Goal: Find specific page/section: Find specific page/section

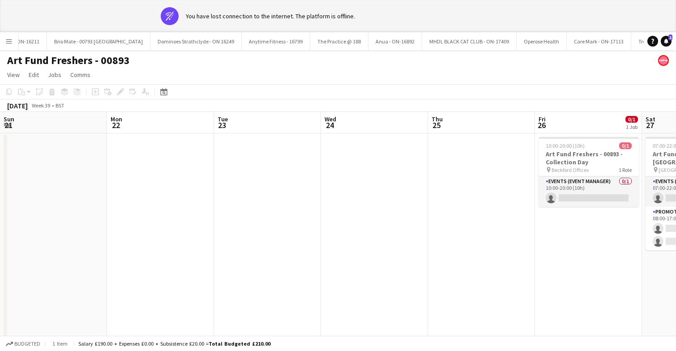
scroll to position [0, 383]
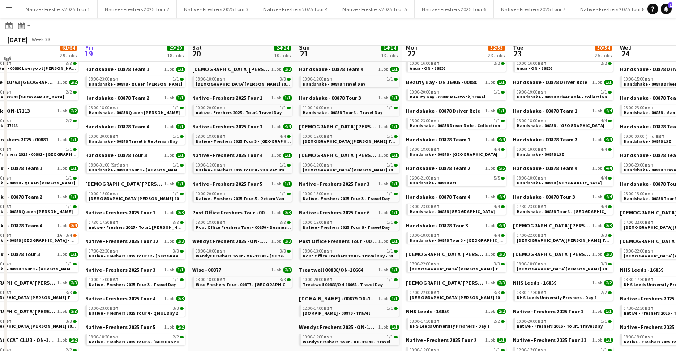
scroll to position [89, 0]
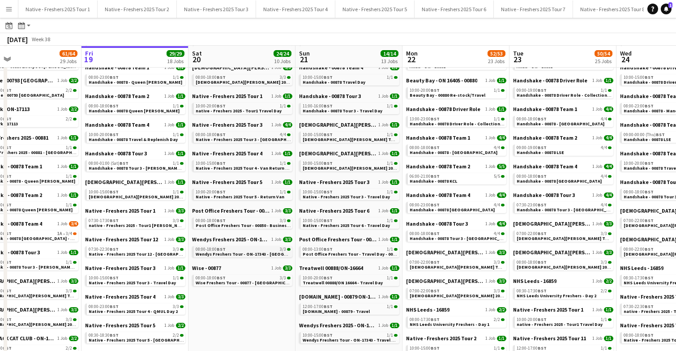
click at [254, 253] on span "Wendys Freshers Tour - ON-17343 - [GEOGRAPHIC_DATA]" at bounding box center [255, 254] width 119 height 6
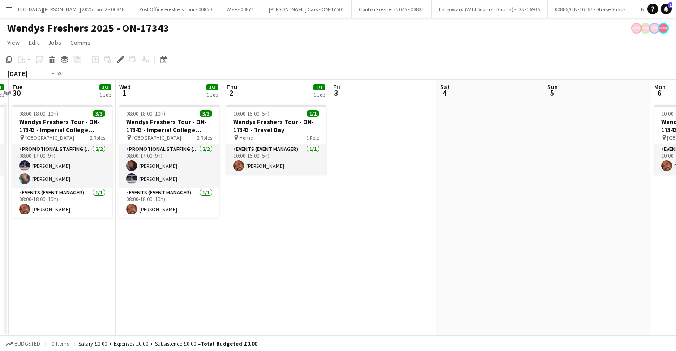
scroll to position [0, 231]
